Goal: Information Seeking & Learning: Learn about a topic

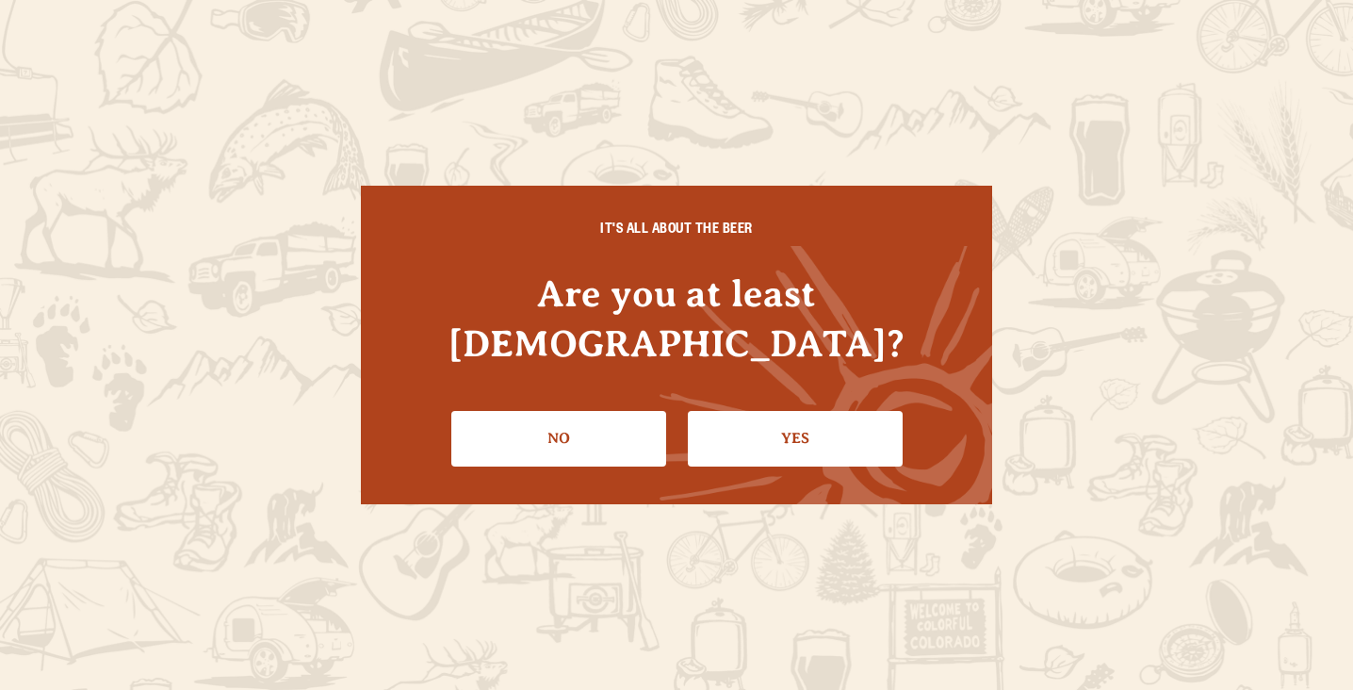
click at [764, 411] on link "Yes" at bounding box center [795, 438] width 215 height 55
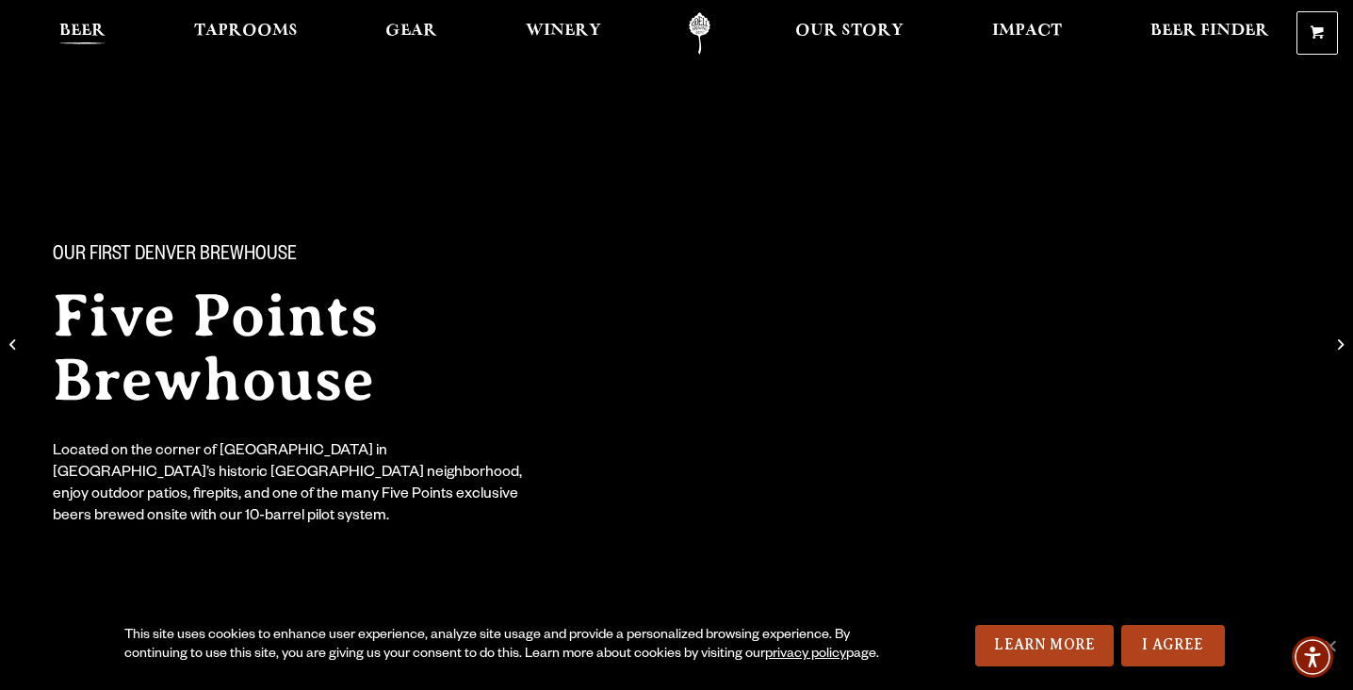
click at [96, 29] on span "Beer" at bounding box center [82, 31] width 46 height 15
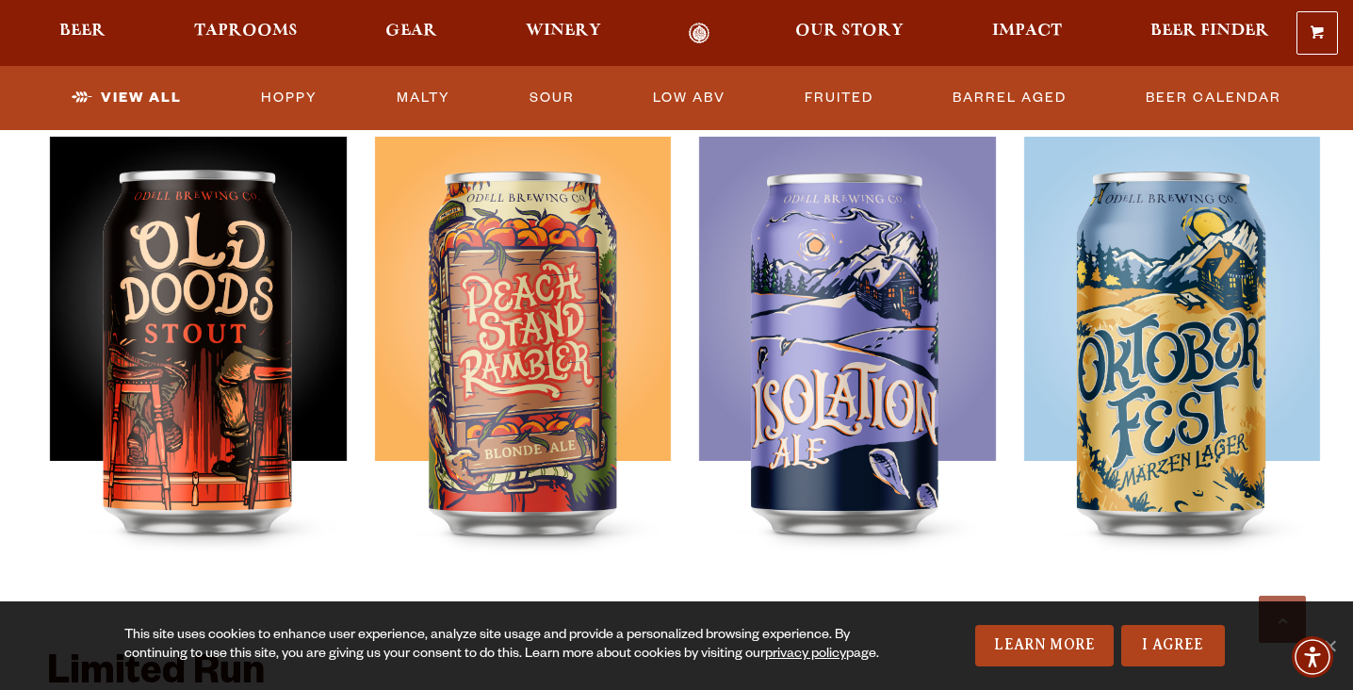
scroll to position [2655, 0]
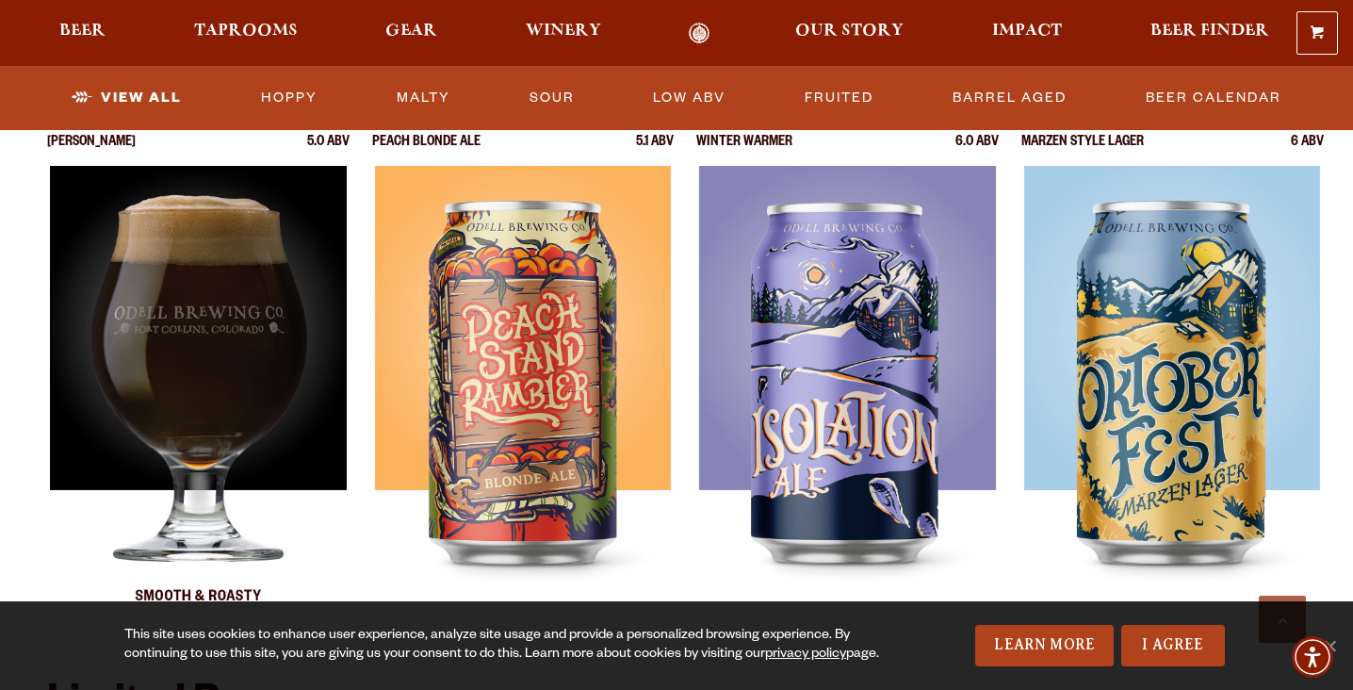
click at [144, 305] on div at bounding box center [198, 401] width 302 height 471
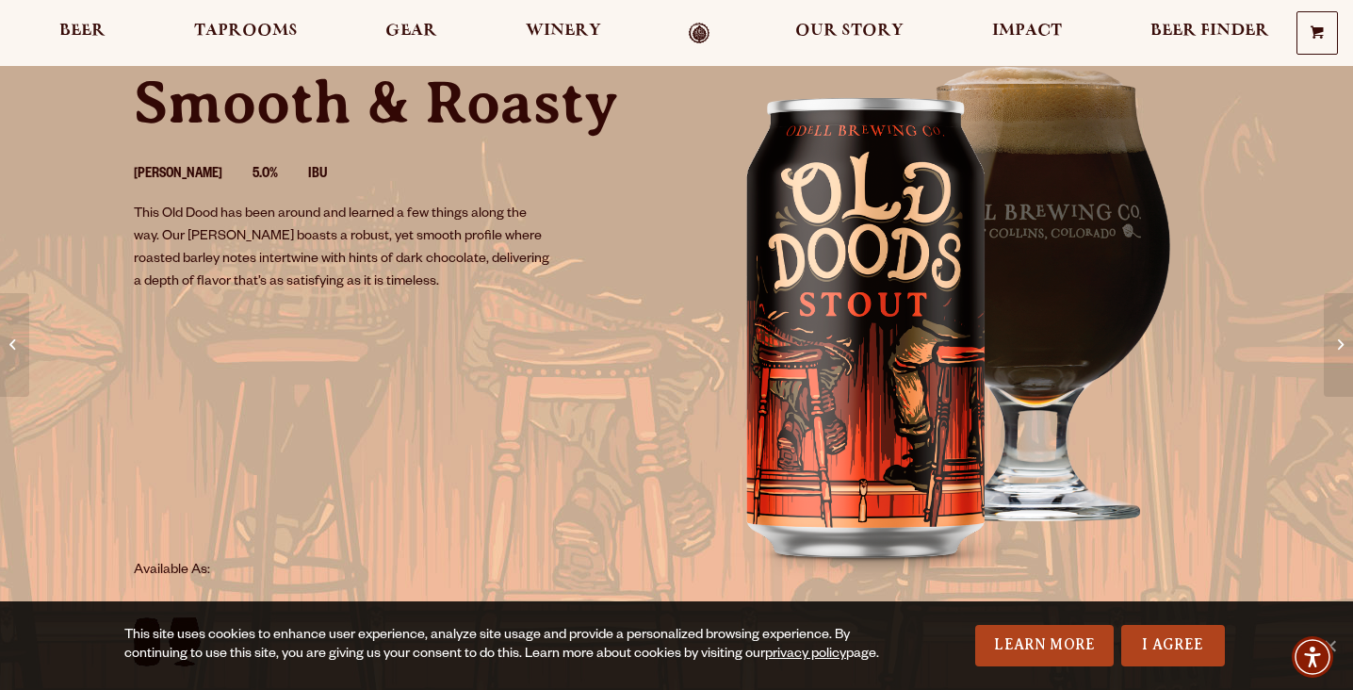
scroll to position [160, 0]
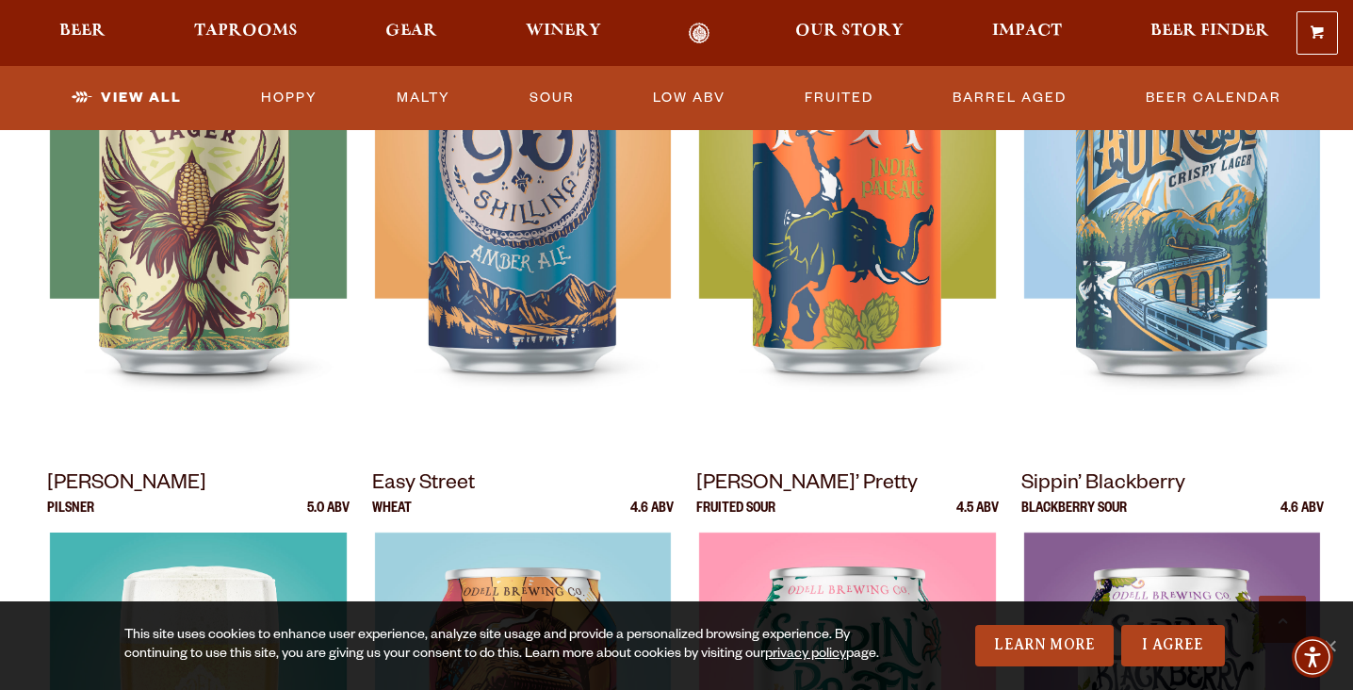
scroll to position [809, 0]
